Goal: Information Seeking & Learning: Learn about a topic

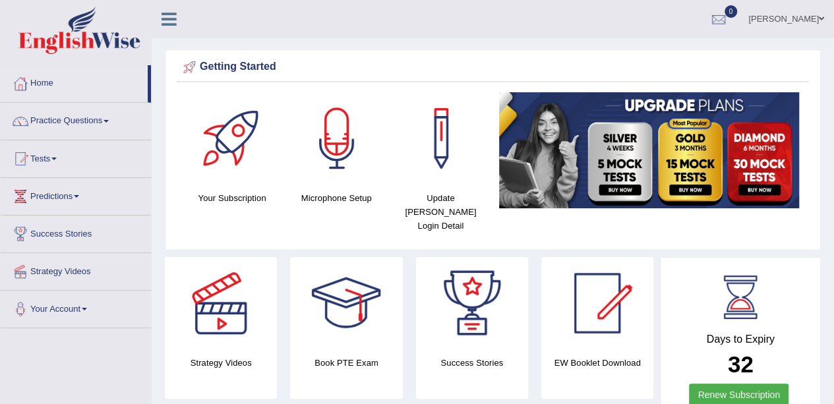
click at [87, 109] on link "Practice Questions" at bounding box center [76, 119] width 150 height 33
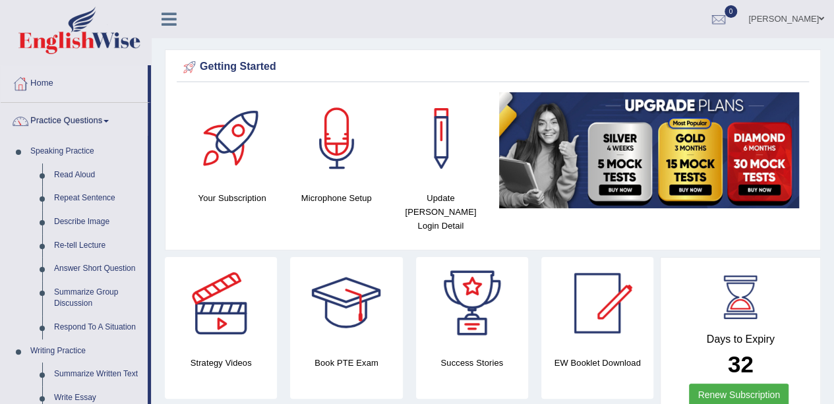
click at [108, 203] on link "Repeat Sentence" at bounding box center [97, 198] width 99 height 24
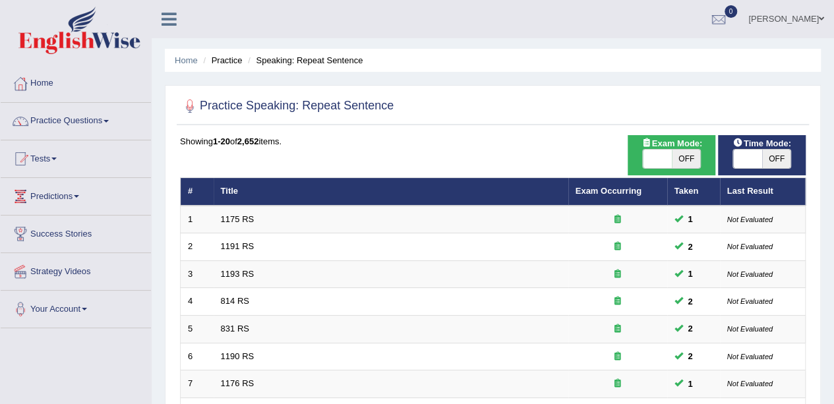
click at [415, 217] on td "1175 RS" at bounding box center [390, 220] width 354 height 28
click at [399, 214] on td "1175 RS" at bounding box center [390, 220] width 354 height 28
click at [250, 220] on link "1175 RS" at bounding box center [238, 219] width 34 height 10
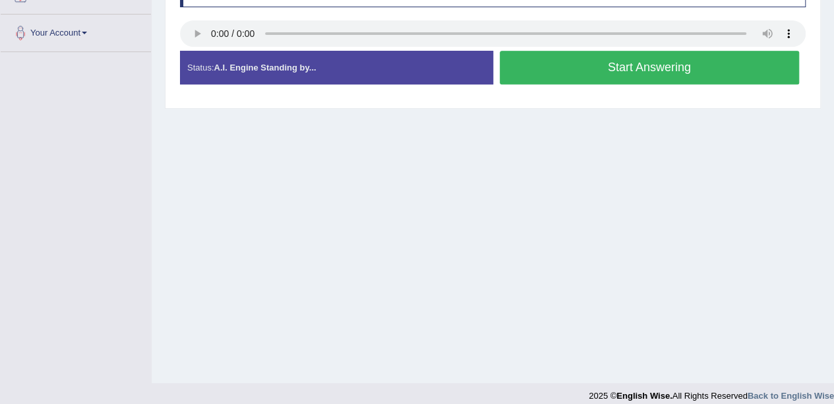
scroll to position [268, 0]
